Goal: Transaction & Acquisition: Register for event/course

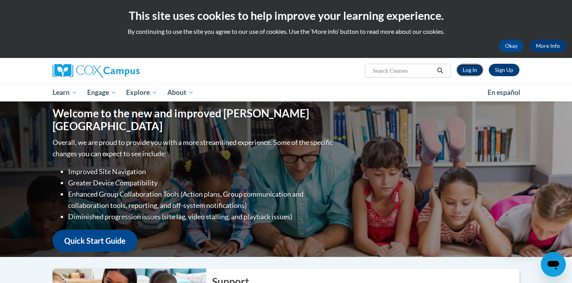
click at [474, 70] on link "Log In" at bounding box center [470, 70] width 27 height 12
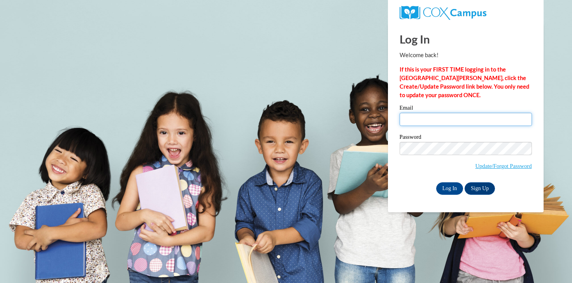
click at [415, 121] on input "Email" at bounding box center [466, 119] width 132 height 13
type input "kendallsommer1@gmail.com"
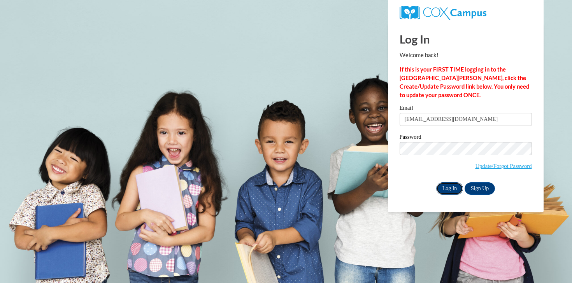
click at [448, 188] on input "Log In" at bounding box center [449, 189] width 27 height 12
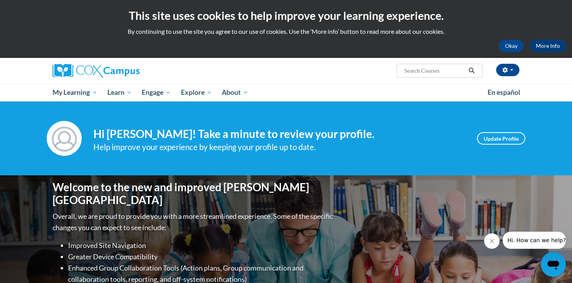
click at [429, 69] on input "Search..." at bounding box center [435, 70] width 62 height 9
paste input "Oral Language is the Foundation of Literacy"
type input "Oral Language is the Foundation of Literacy"
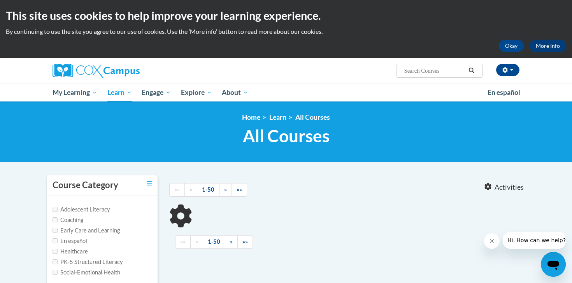
type input "Oral Language is the Foundation of Literacy"
click at [440, 73] on input "Oral Language is the Foundation of Literacy" at bounding box center [435, 70] width 62 height 9
click at [109, 145] on h1 "All Courses All Courses" at bounding box center [286, 136] width 479 height 21
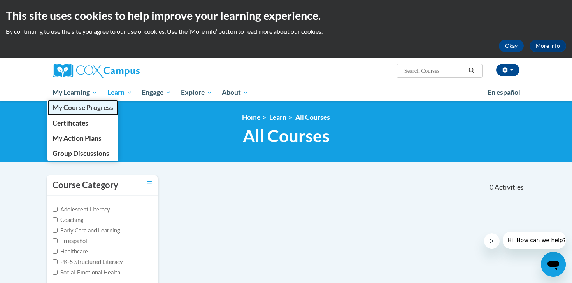
click at [77, 110] on span "My Course Progress" at bounding box center [83, 108] width 61 height 8
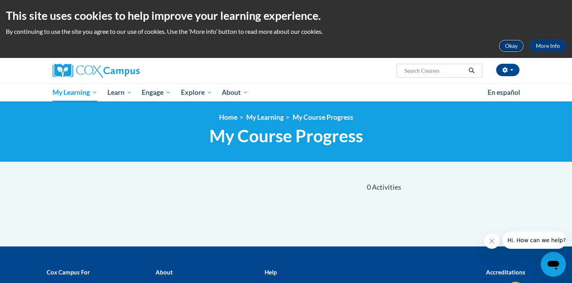
click at [518, 47] on button "Okay" at bounding box center [511, 46] width 25 height 12
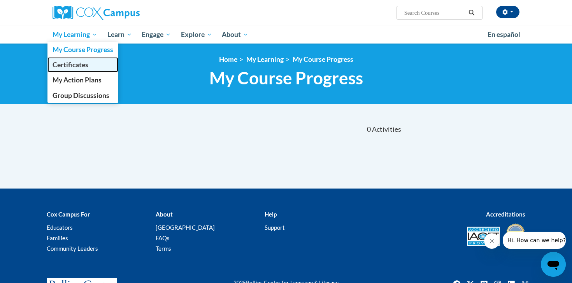
click at [82, 67] on span "Certificates" at bounding box center [71, 65] width 36 height 8
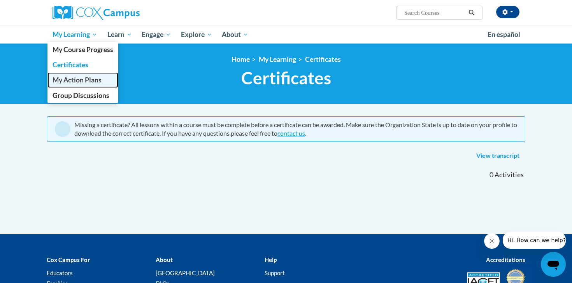
click at [81, 81] on span "My Action Plans" at bounding box center [77, 80] width 49 height 8
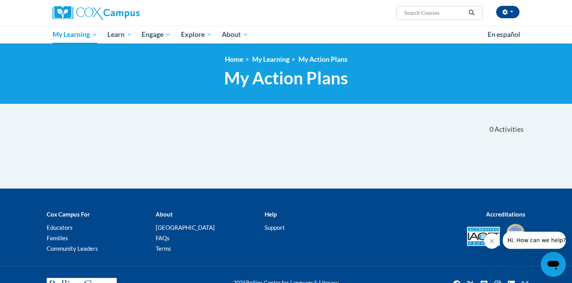
click at [427, 14] on input "Search..." at bounding box center [435, 12] width 62 height 9
paste input "Oral Language is the Foundation of Literacy"
type input "Oral Language is the Foundation of Literacy"
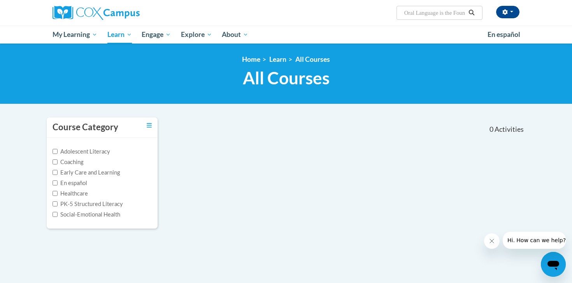
click at [417, 13] on input "Oral Language is the Foundation of Literacy" at bounding box center [435, 12] width 62 height 9
drag, startPoint x: 440, startPoint y: 12, endPoint x: 572, endPoint y: 20, distance: 132.2
click at [572, 20] on div "Kendall Sommer (Eastern Daylight Time GMT-0400 ) My Profile Inbox My Transcript…" at bounding box center [286, 22] width 572 height 44
type input "Oral Language"
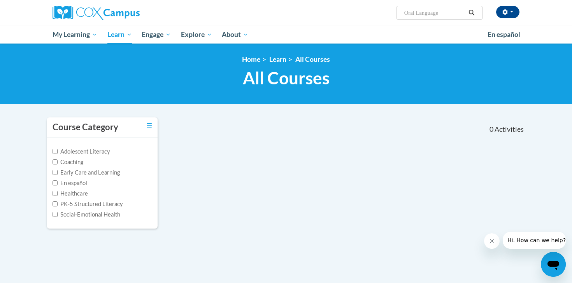
scroll to position [0, 0]
type input "Oral Language"
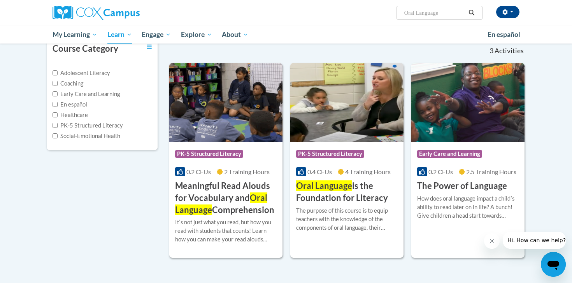
scroll to position [80, 0]
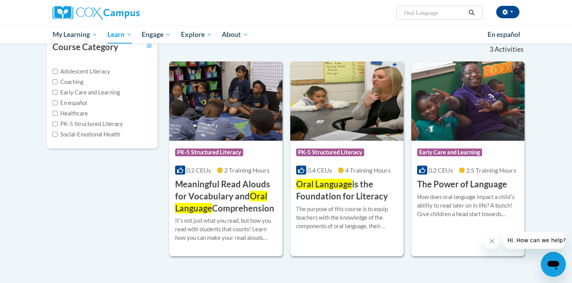
click at [338, 194] on h3 "Oral Language is the Foundation for Literacy" at bounding box center [347, 191] width 102 height 24
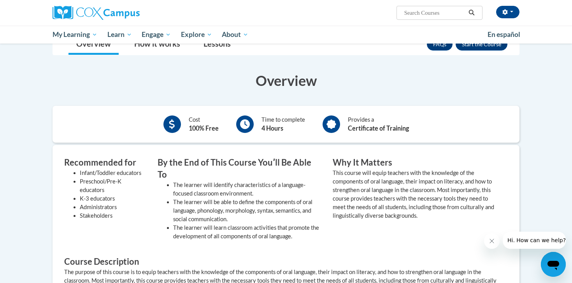
scroll to position [160, 0]
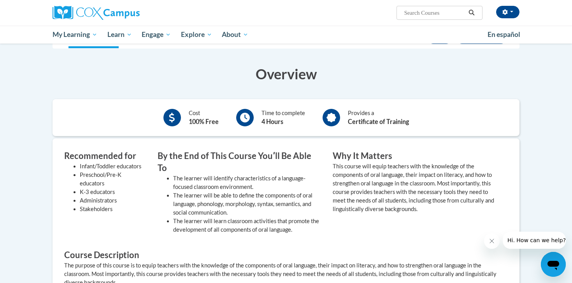
click at [369, 68] on h3 "Overview" at bounding box center [286, 73] width 467 height 19
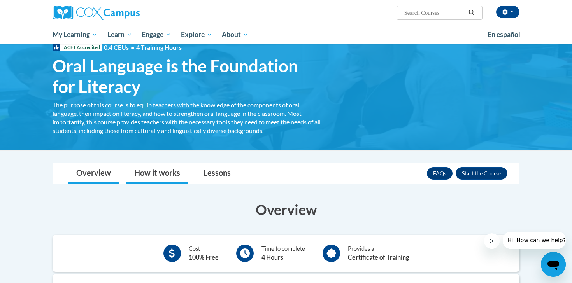
scroll to position [0, 0]
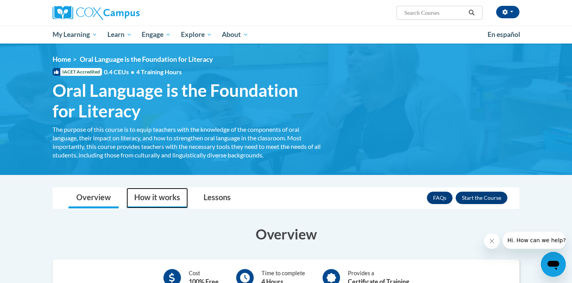
click at [162, 198] on link "How it works" at bounding box center [158, 198] width 62 height 21
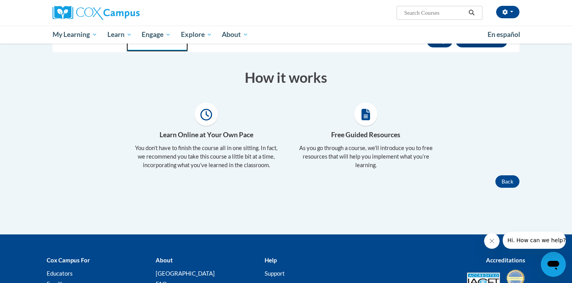
scroll to position [155, 0]
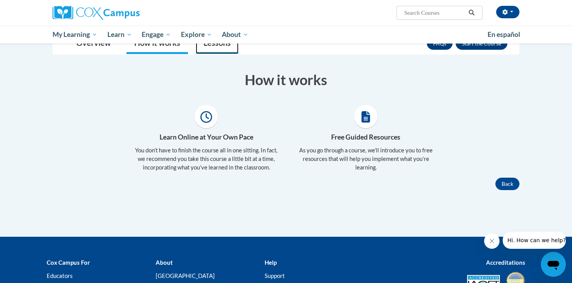
click at [213, 48] on link "Lessons" at bounding box center [217, 43] width 43 height 21
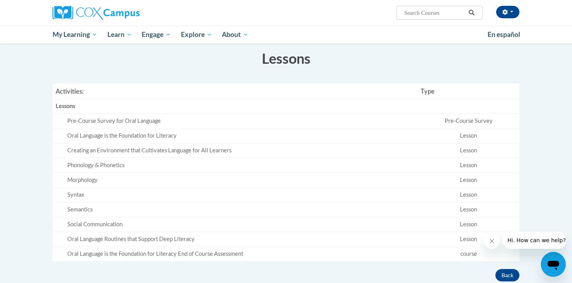
scroll to position [178, 0]
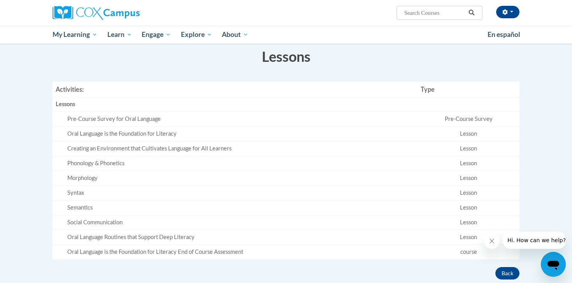
click at [163, 134] on div "Oral Language is the Foundation for Literacy" at bounding box center [240, 134] width 347 height 8
click at [162, 123] on td "Pre-Course Survey for Oral Language" at bounding box center [235, 119] width 365 height 15
click at [131, 121] on div "Pre-Course Survey for Oral Language" at bounding box center [240, 119] width 347 height 8
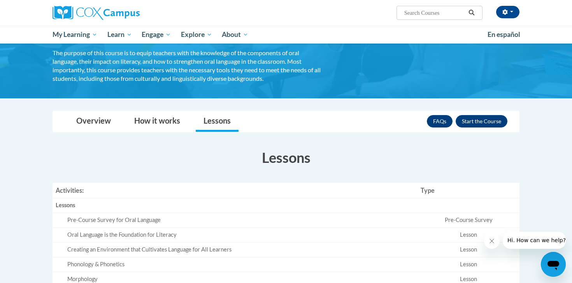
scroll to position [0, 0]
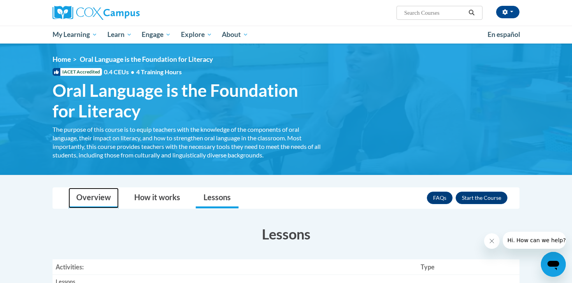
click at [92, 199] on link "Overview" at bounding box center [94, 198] width 50 height 21
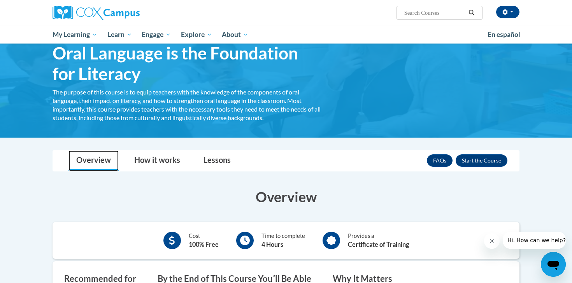
scroll to position [55, 0]
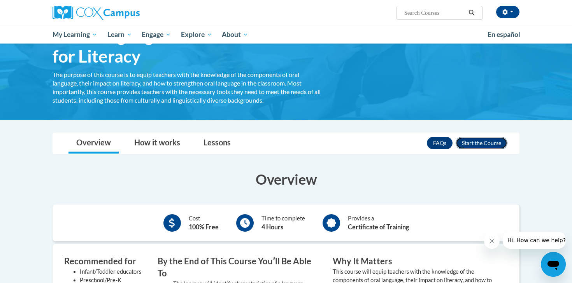
click at [486, 148] on button "Enroll" at bounding box center [482, 143] width 52 height 12
